Goal: Transaction & Acquisition: Purchase product/service

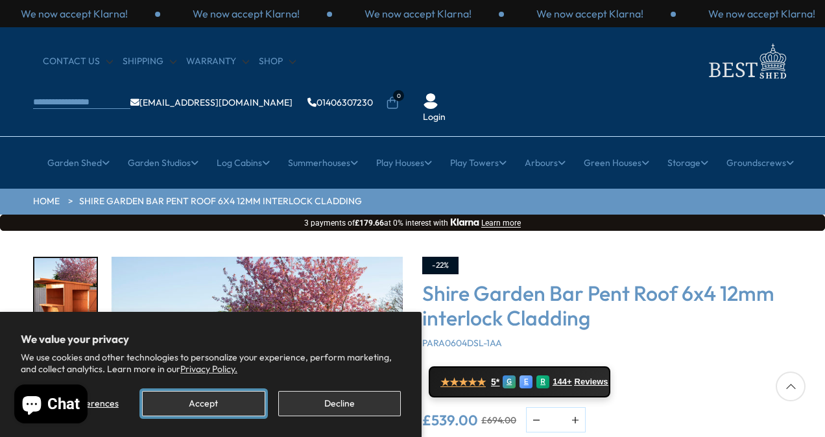
click at [239, 398] on button "Accept" at bounding box center [203, 403] width 123 height 25
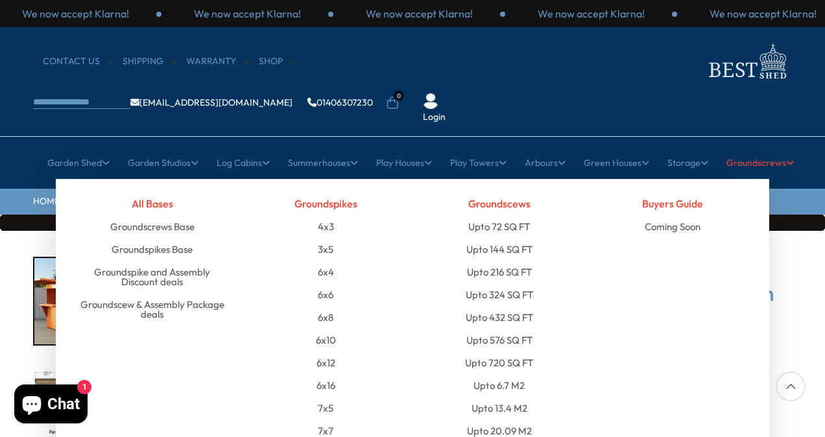
drag, startPoint x: 738, startPoint y: 263, endPoint x: 738, endPoint y: 253, distance: 9.7
click at [738, 254] on div "Buyers Guide Coming Soon" at bounding box center [674, 442] width 174 height 500
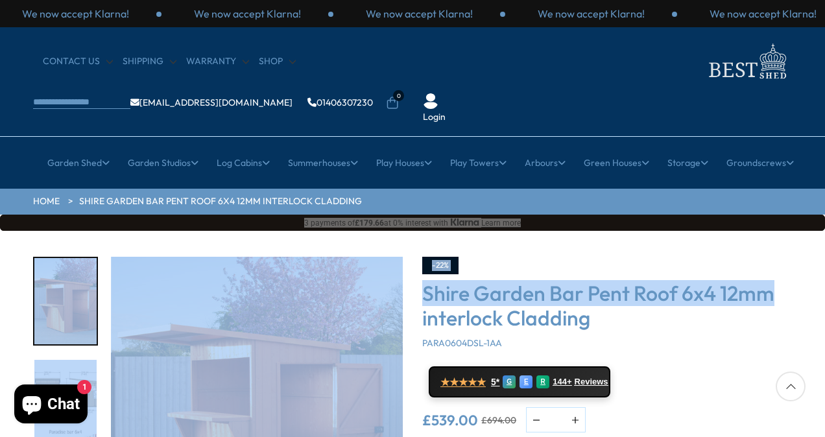
drag, startPoint x: 804, startPoint y: 239, endPoint x: 805, endPoint y: 165, distance: 74.0
drag, startPoint x: 805, startPoint y: 165, endPoint x: 812, endPoint y: 221, distance: 56.3
click at [812, 231] on div "Click To Expand Click To Expand Click To Expand Click To Expand Click To Expand…" at bounding box center [412, 427] width 825 height 392
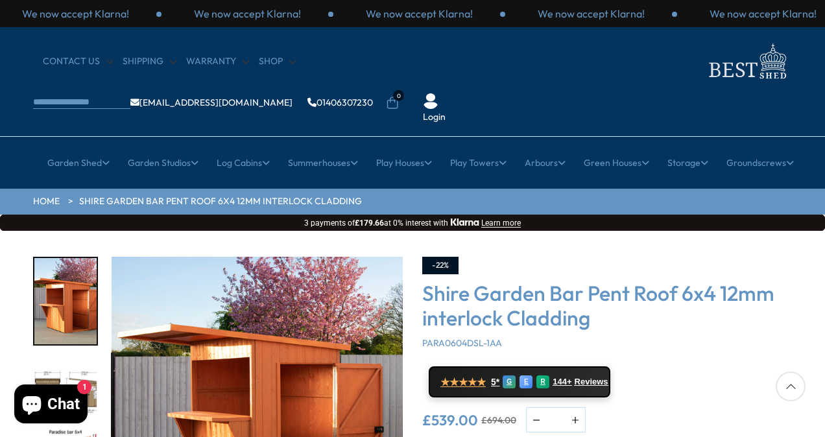
click at [750, 289] on h3 "Shire Garden Bar Pent Roof 6x4 12mm interlock Cladding" at bounding box center [607, 306] width 370 height 50
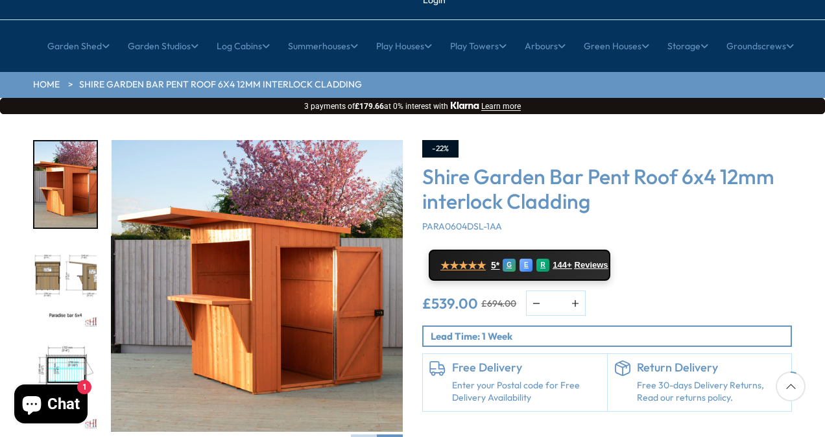
scroll to position [117, 0]
